Goal: Navigation & Orientation: Find specific page/section

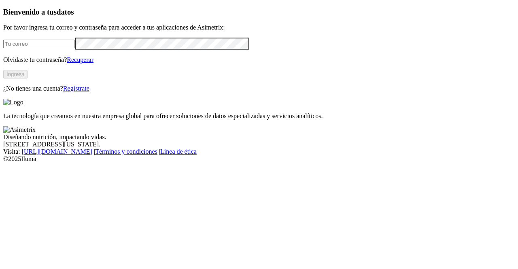
click at [75, 48] on input "email" at bounding box center [39, 44] width 72 height 8
type input "[PERSON_NAME][EMAIL_ADDRESS][PERSON_NAME][DOMAIN_NAME]"
click input "submit" at bounding box center [0, 0] width 0 height 0
